Goal: Task Accomplishment & Management: Use online tool/utility

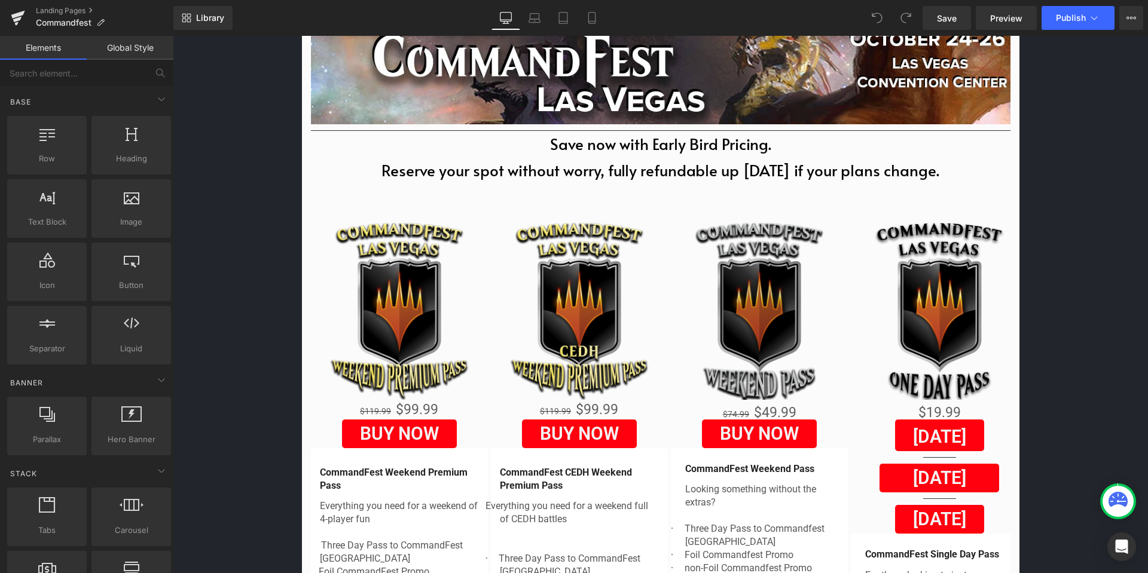
scroll to position [418, 0]
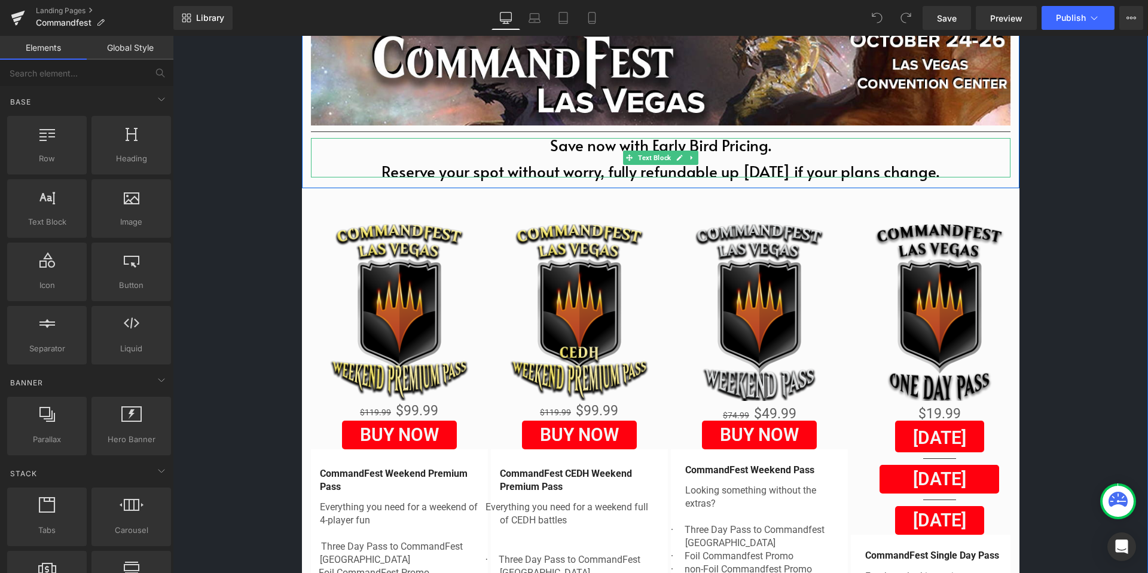
click at [717, 148] on p "Save now with Early Bird Pricing. Reserve your spot without worry, fully refund…" at bounding box center [660, 157] width 699 height 39
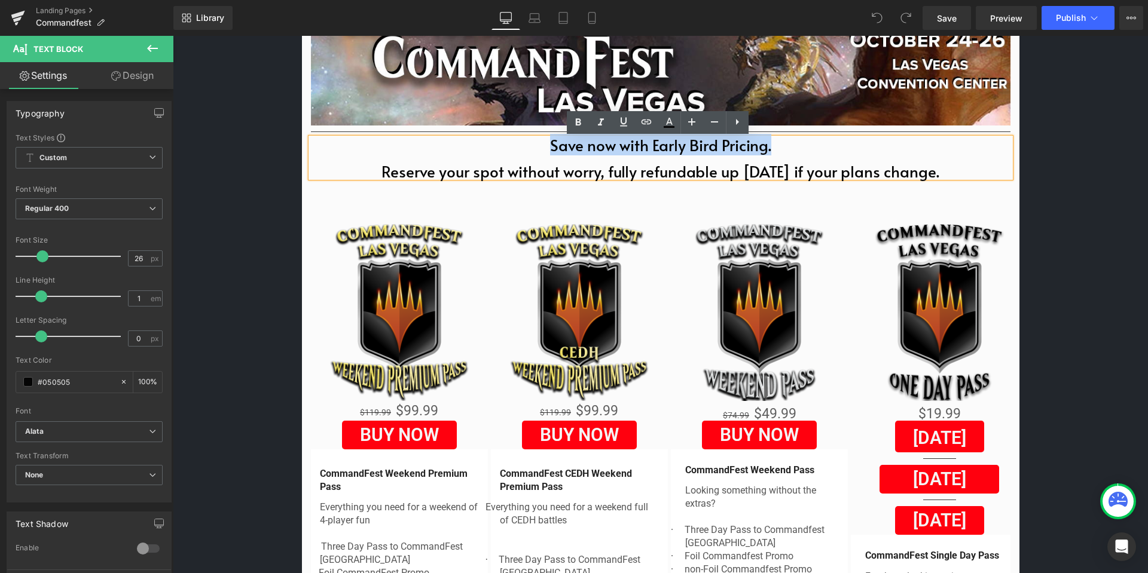
drag, startPoint x: 777, startPoint y: 149, endPoint x: 531, endPoint y: 149, distance: 246.3
click at [531, 149] on p "Save now with Early Bird Pricing. Reserve your spot without worry, fully refund…" at bounding box center [660, 157] width 699 height 39
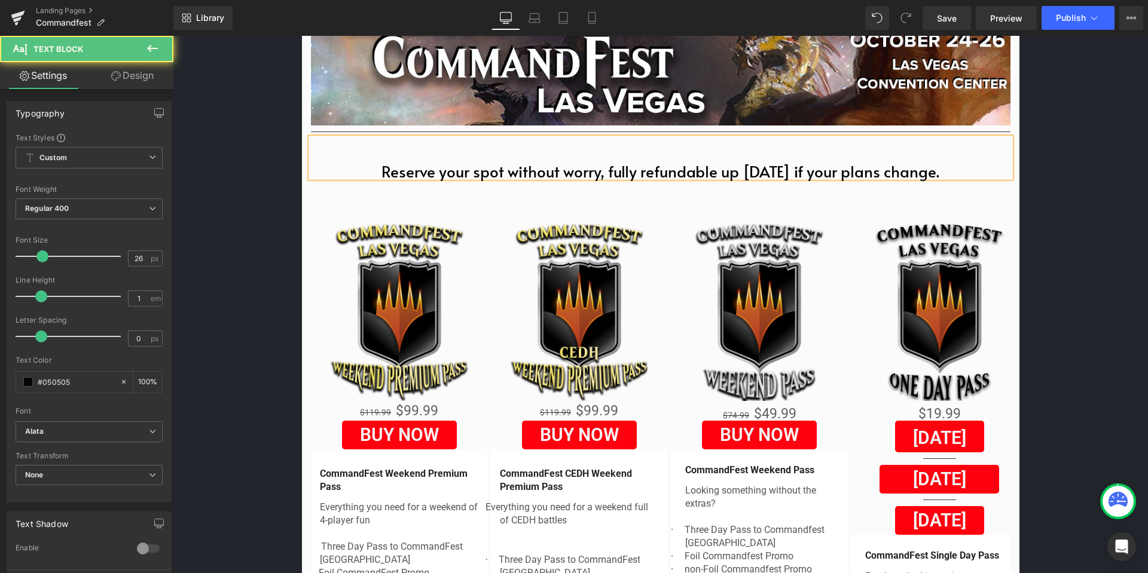
click at [369, 172] on p "Reserve your spot without worry, fully refundable up [DATE] if your plans chang…" at bounding box center [660, 157] width 699 height 39
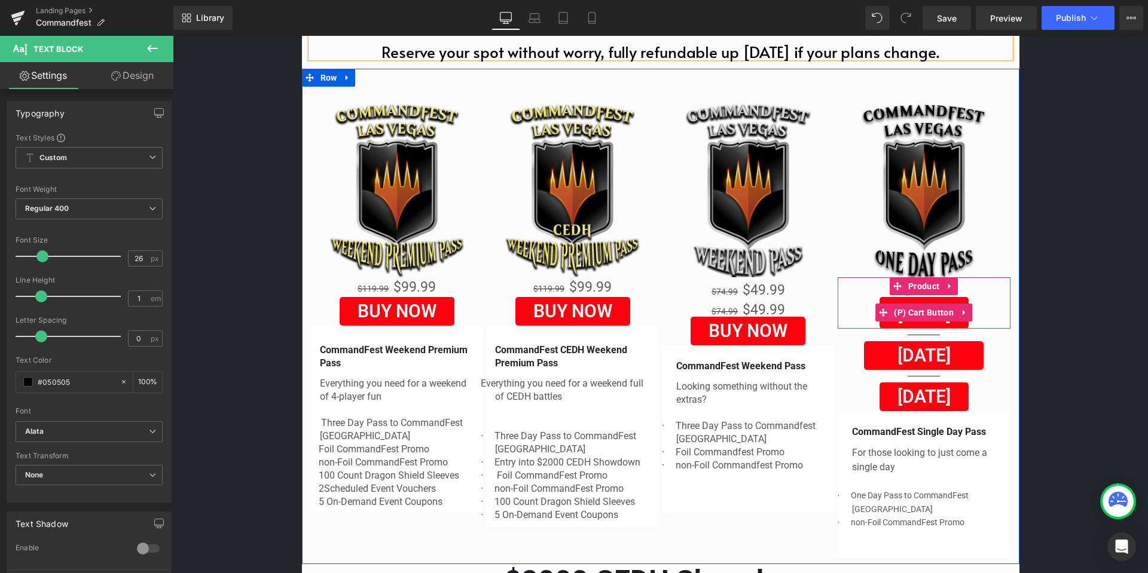
scroll to position [551, 0]
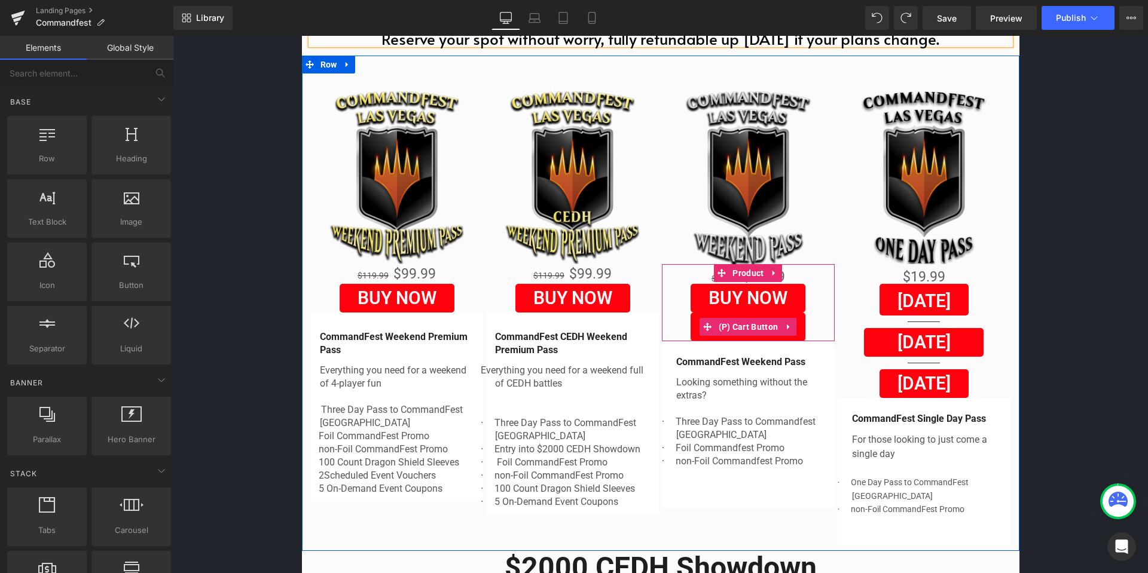
click at [818, 327] on div "BUY NOW" at bounding box center [748, 327] width 161 height 29
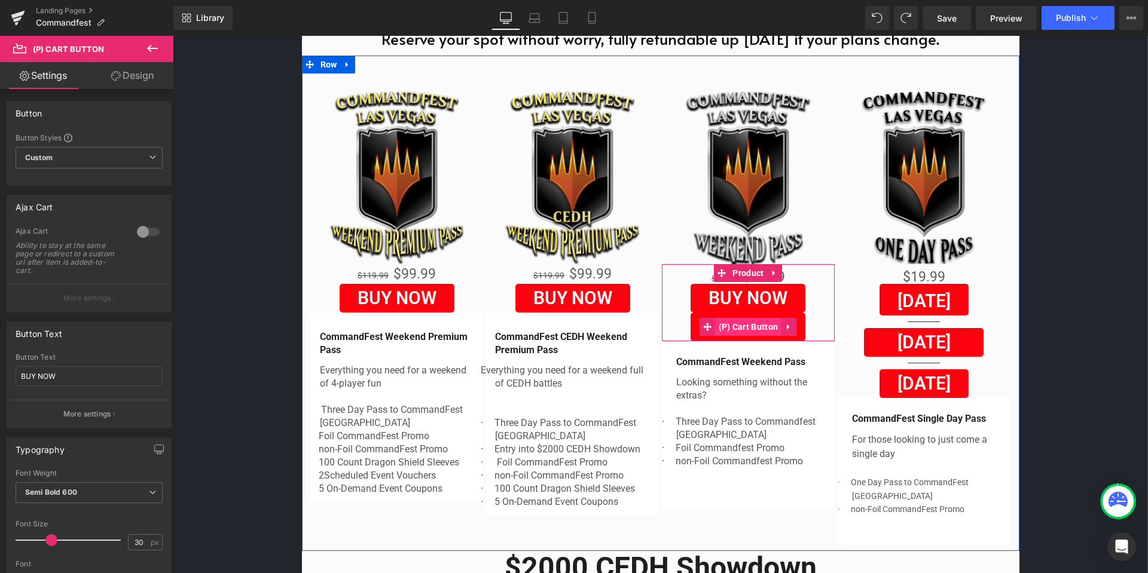
click at [750, 325] on span "(P) Cart Button" at bounding box center [748, 327] width 66 height 18
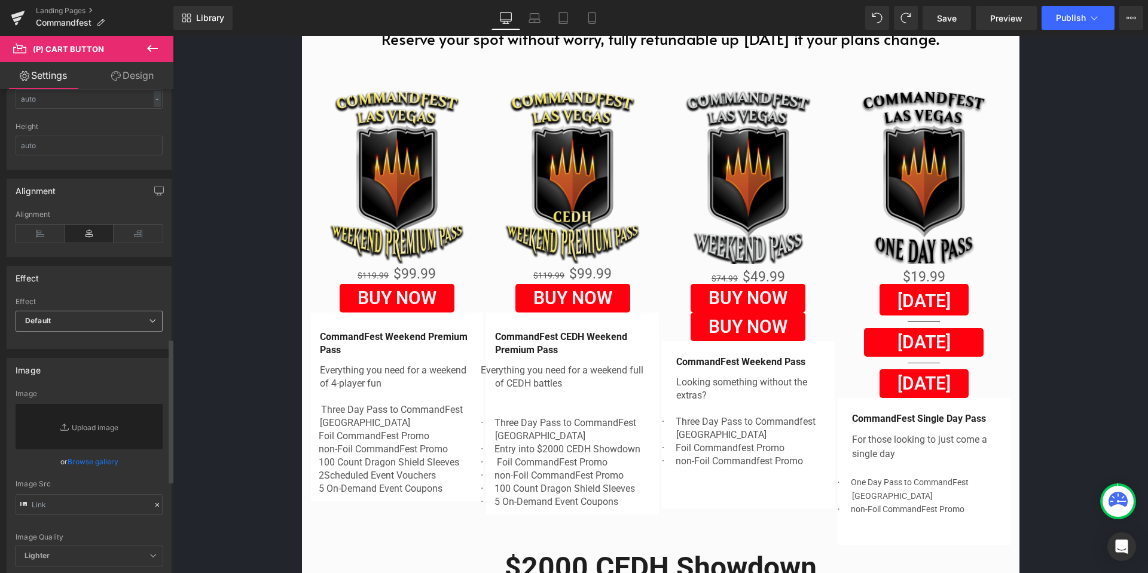
scroll to position [837, 0]
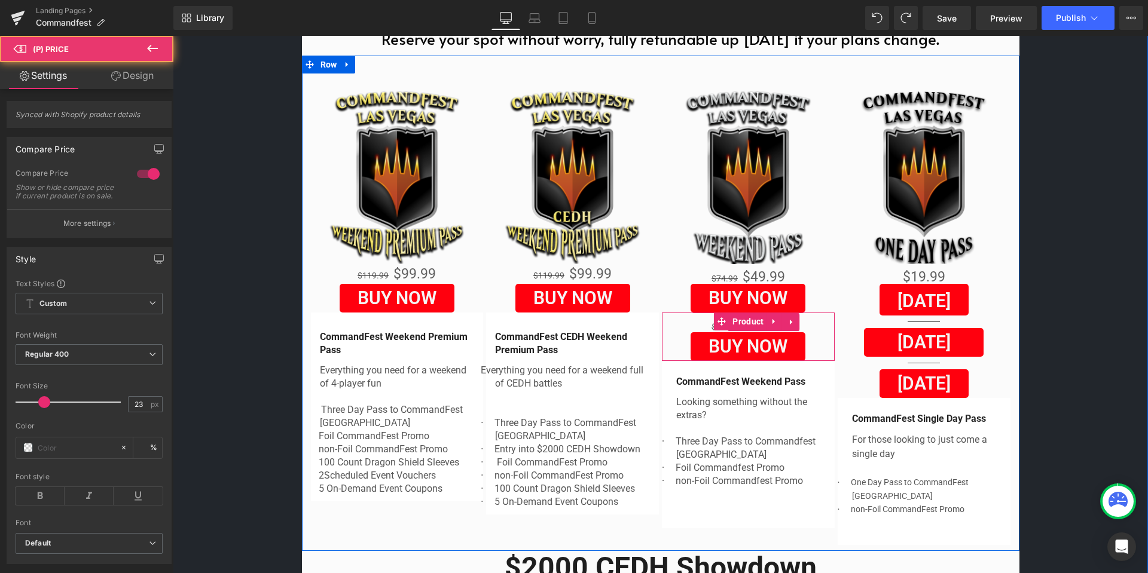
click at [812, 332] on div "$74.99 $49.99" at bounding box center [748, 323] width 161 height 20
click at [738, 323] on span "Product" at bounding box center [747, 322] width 37 height 18
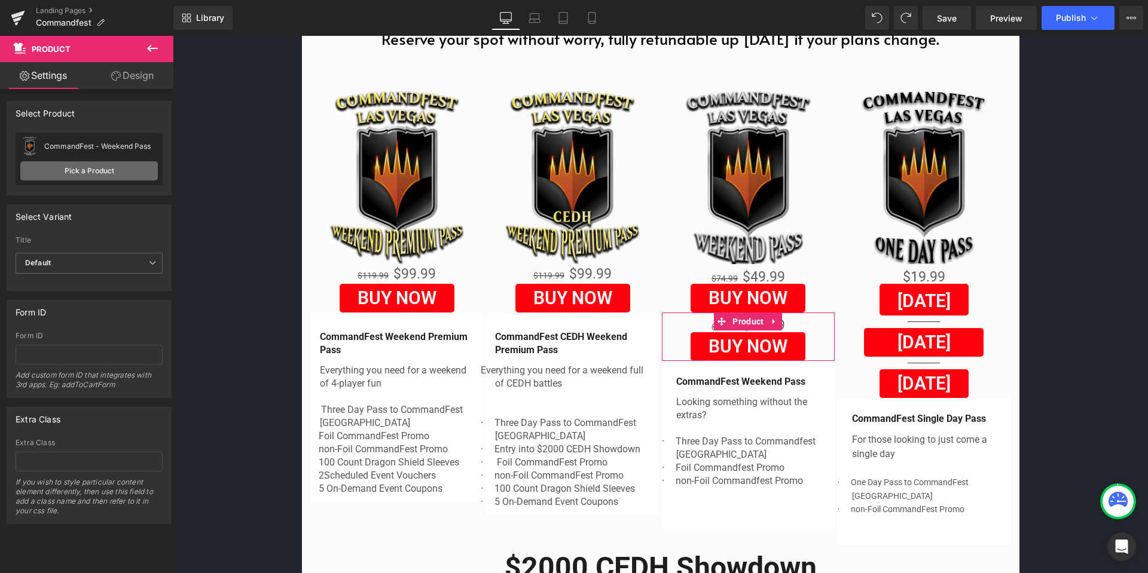
click at [99, 164] on link "Pick a Product" at bounding box center [88, 170] width 137 height 19
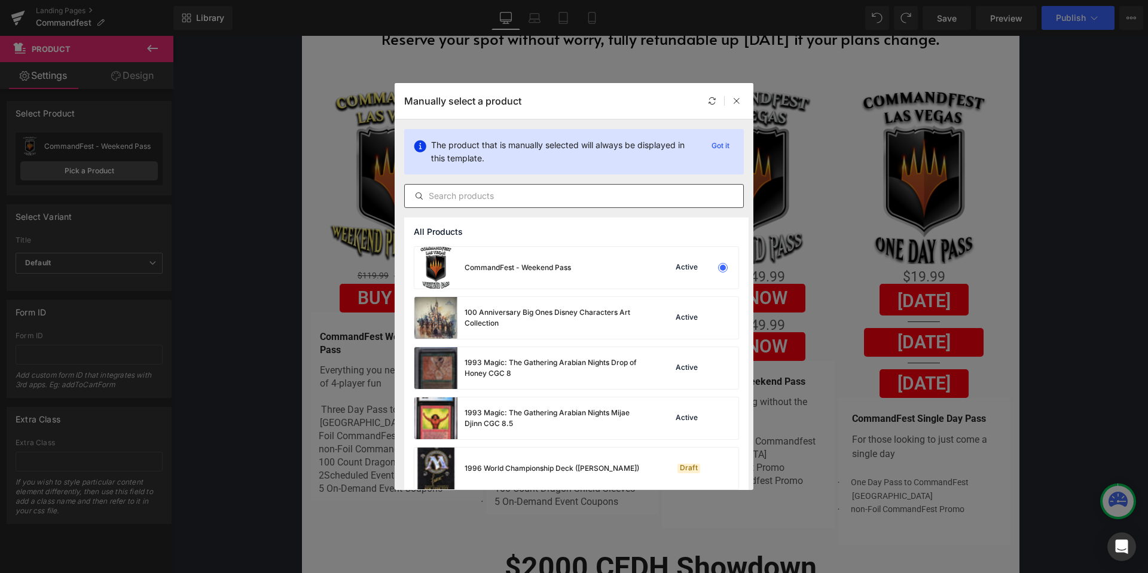
click at [510, 194] on input "text" at bounding box center [574, 196] width 338 height 14
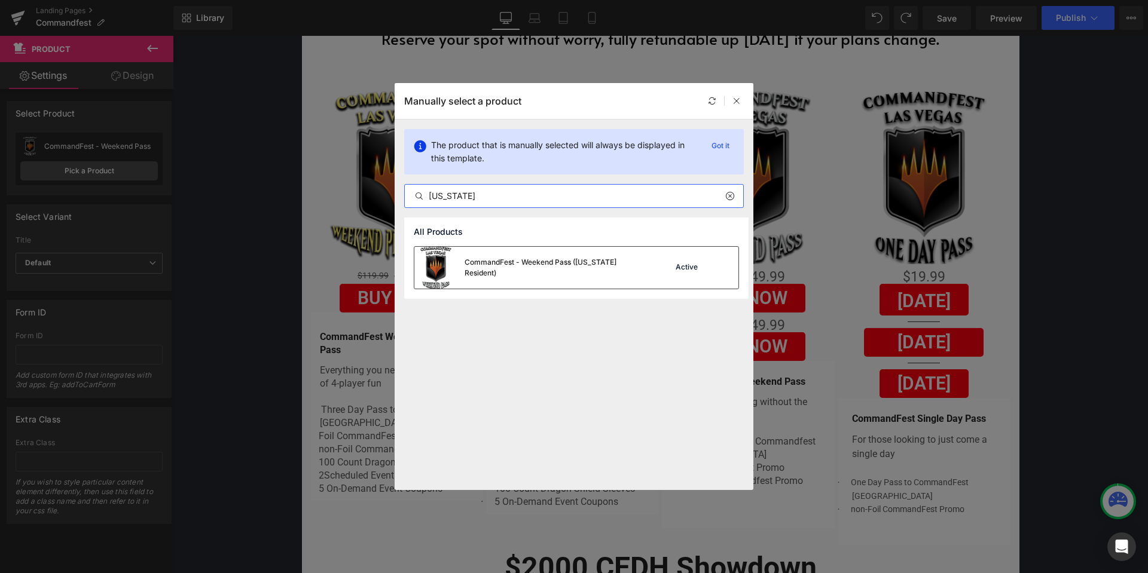
type input "[US_STATE]"
click at [616, 262] on div "CommandFest - Weekend Pass ([US_STATE] Resident)" at bounding box center [529, 268] width 230 height 42
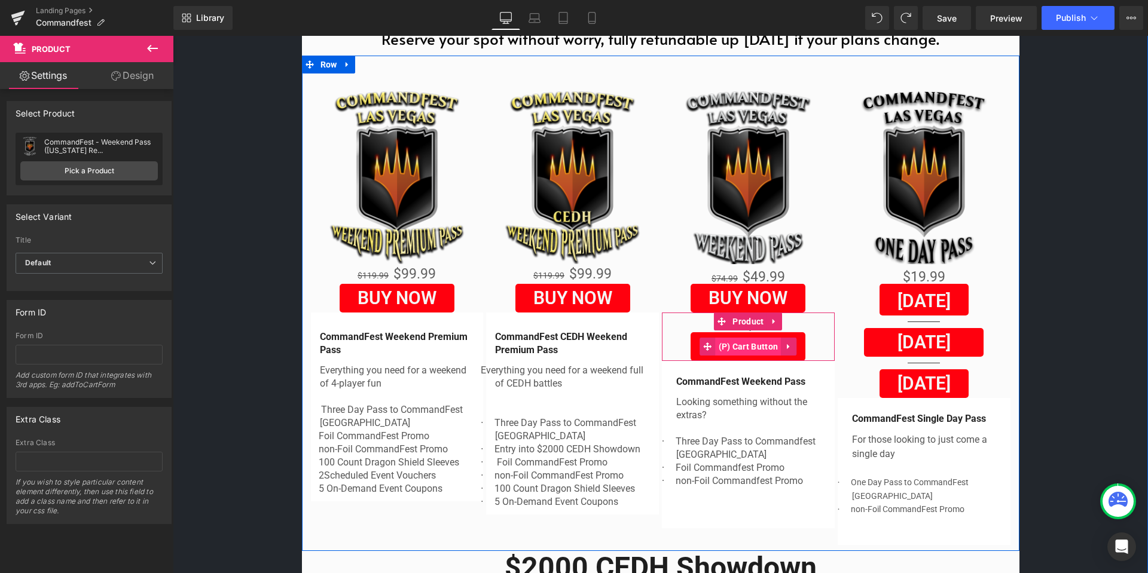
click at [750, 347] on span "(P) Cart Button" at bounding box center [748, 347] width 66 height 18
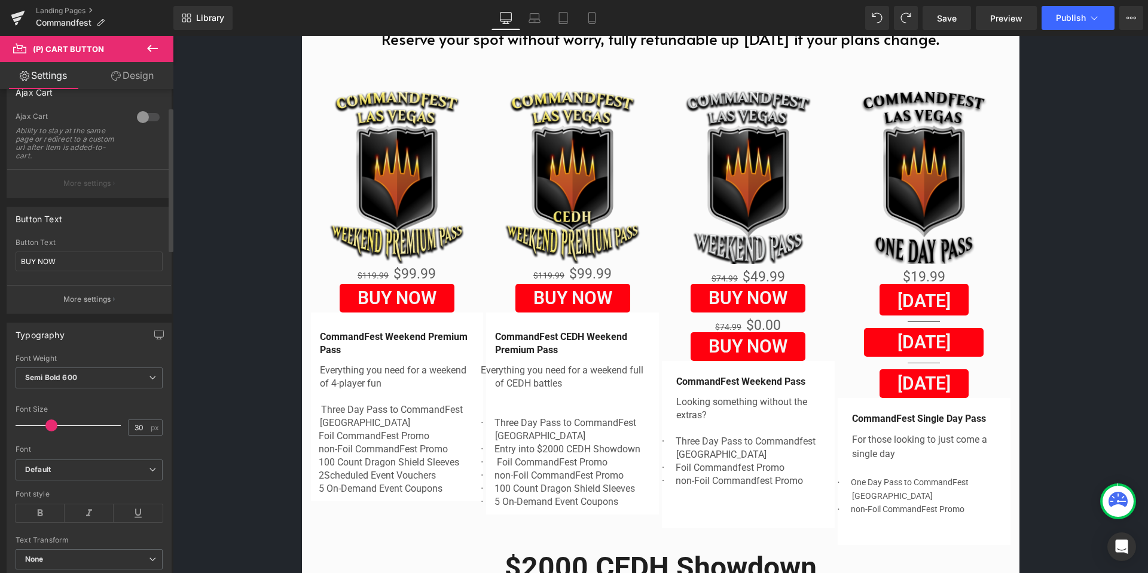
scroll to position [120, 0]
drag, startPoint x: 78, startPoint y: 253, endPoint x: 2, endPoint y: 255, distance: 75.3
click at [2, 255] on div "Button Text BUY NOW Button Text BUY NOW More settings" at bounding box center [89, 251] width 179 height 116
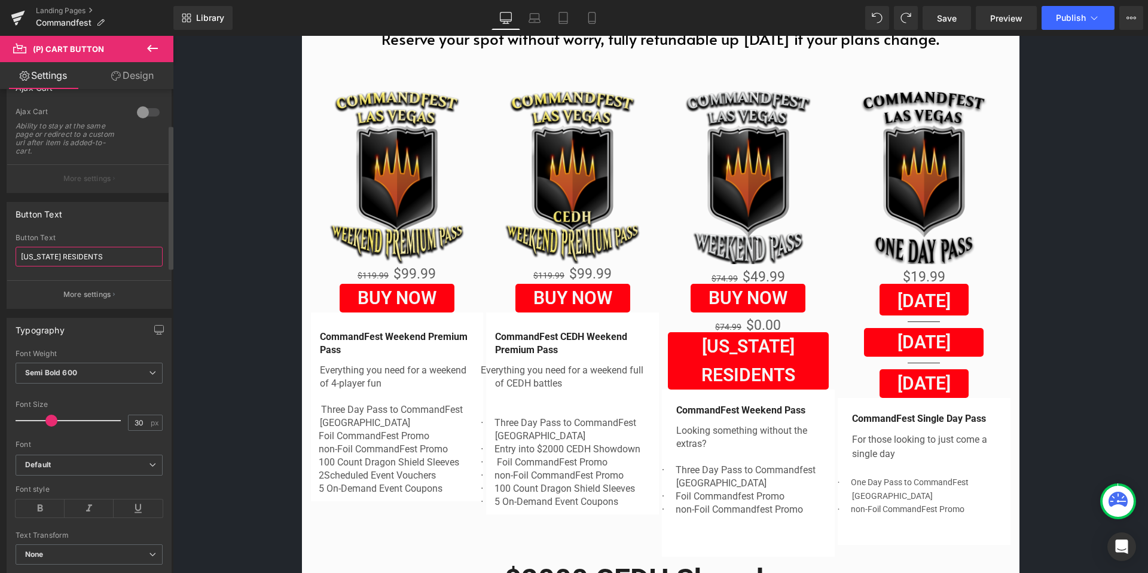
type input "[US_STATE] RESIDENTS"
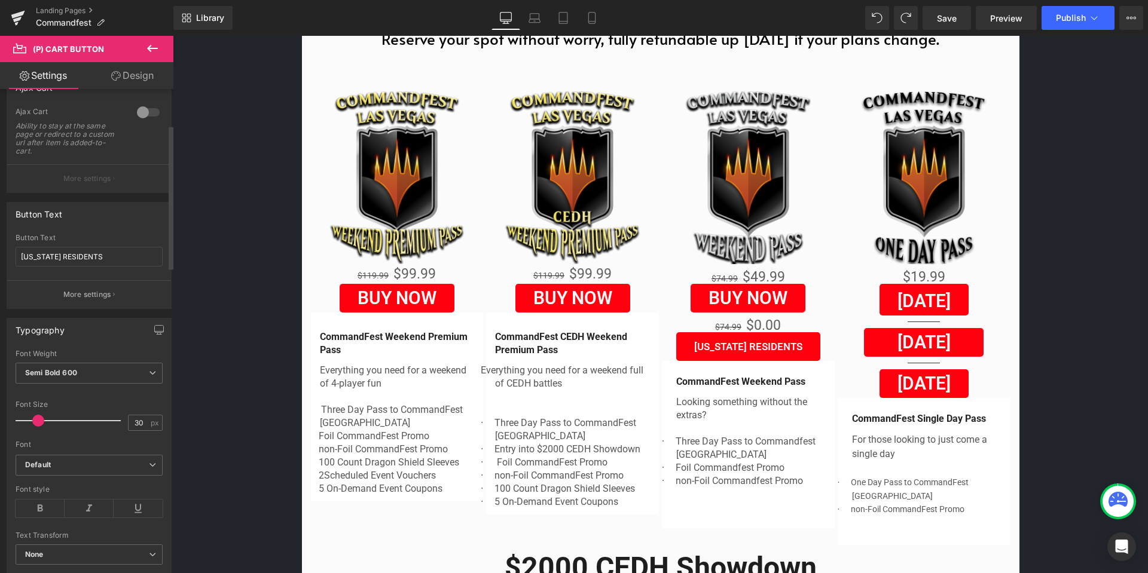
drag, startPoint x: 51, startPoint y: 421, endPoint x: 39, endPoint y: 421, distance: 12.0
click at [39, 421] on span at bounding box center [38, 421] width 12 height 12
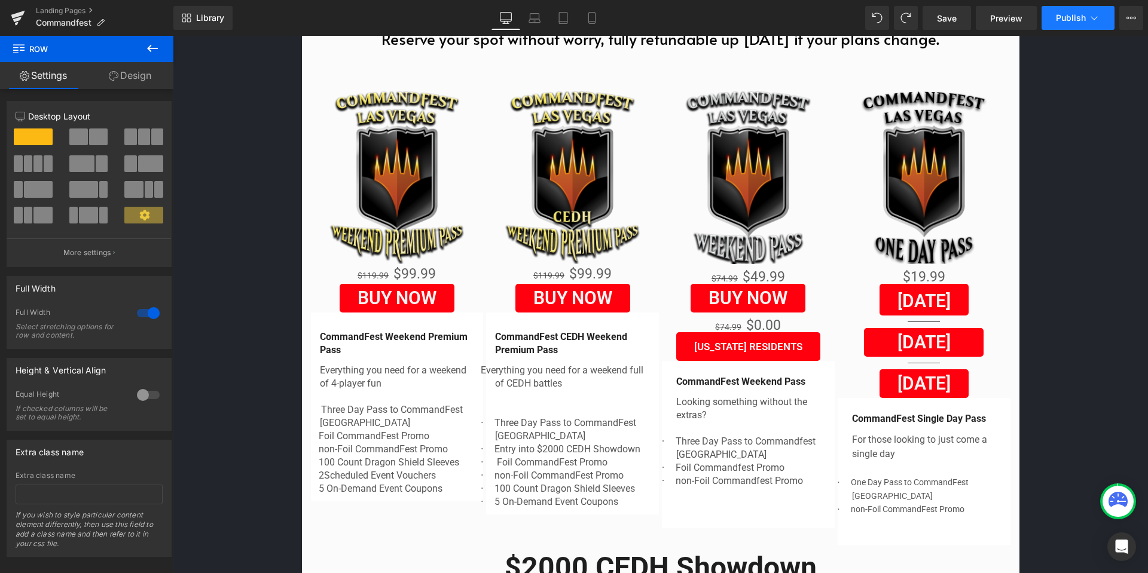
click at [1058, 14] on span "Publish" at bounding box center [1071, 18] width 30 height 10
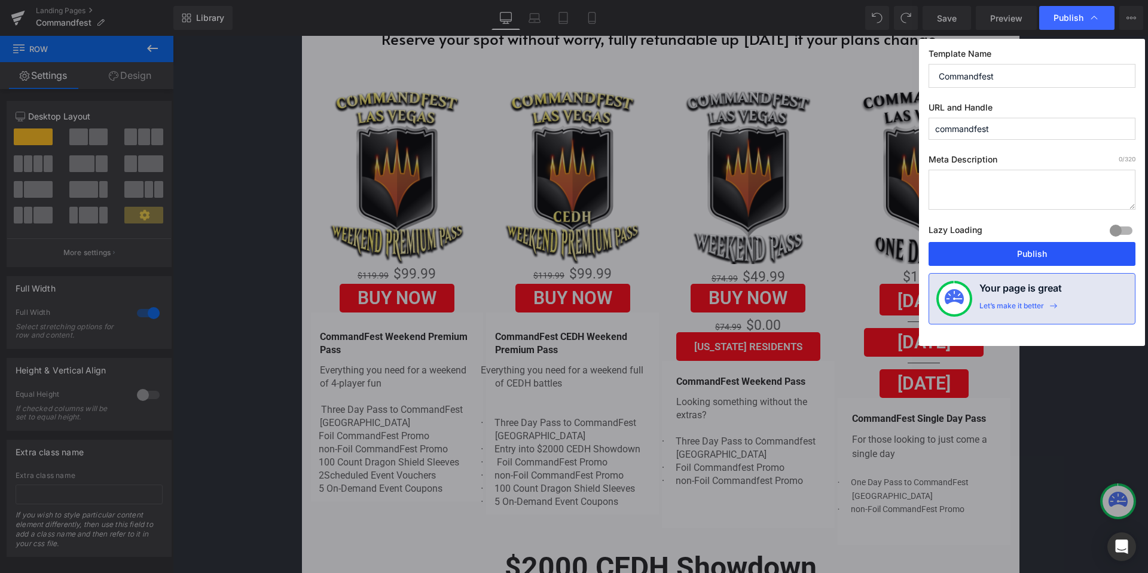
click at [1058, 259] on button "Publish" at bounding box center [1031, 254] width 207 height 24
